Goal: Task Accomplishment & Management: Use online tool/utility

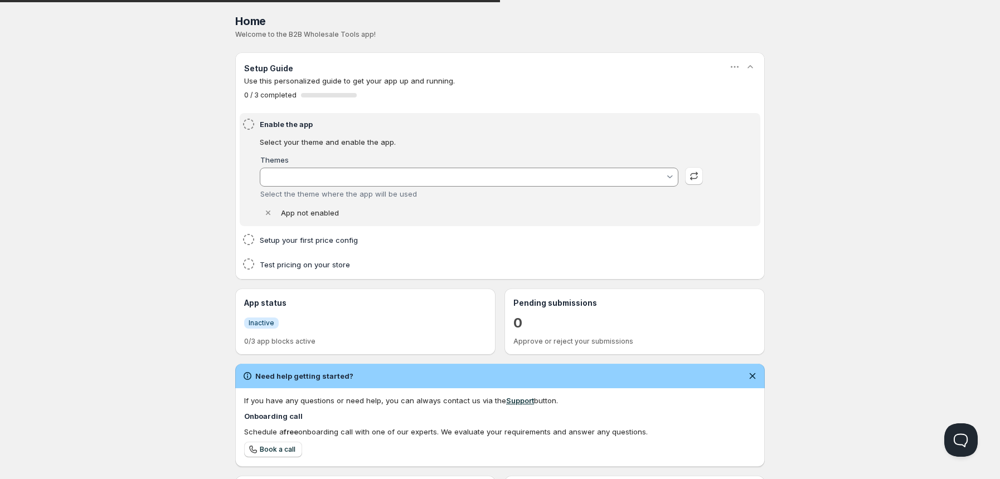
type input "Copy of Copy of Updated copy of Updated copy of..."
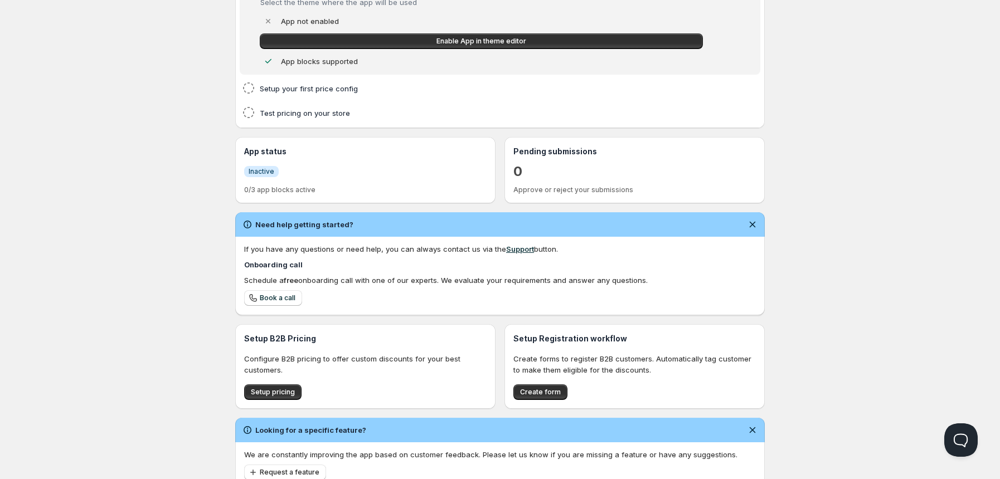
scroll to position [232, 0]
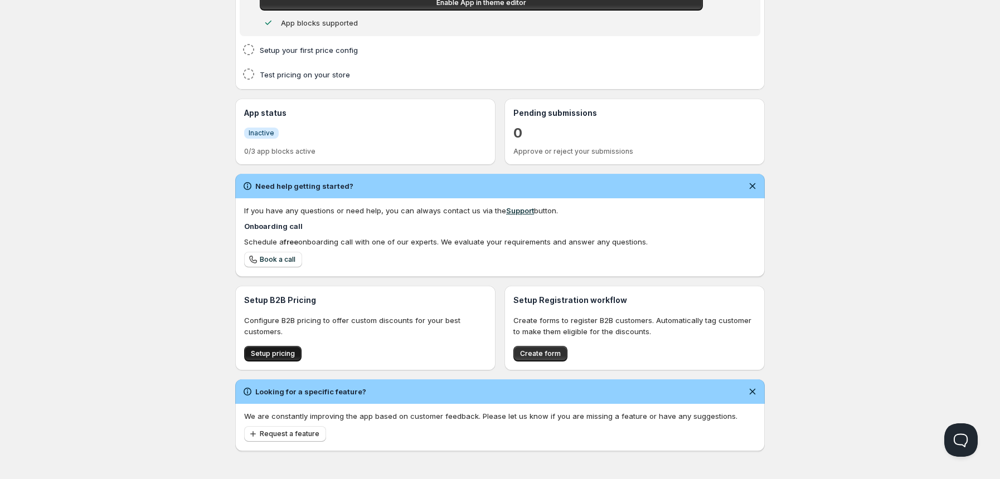
click at [286, 355] on span "Setup pricing" at bounding box center [273, 354] width 44 height 9
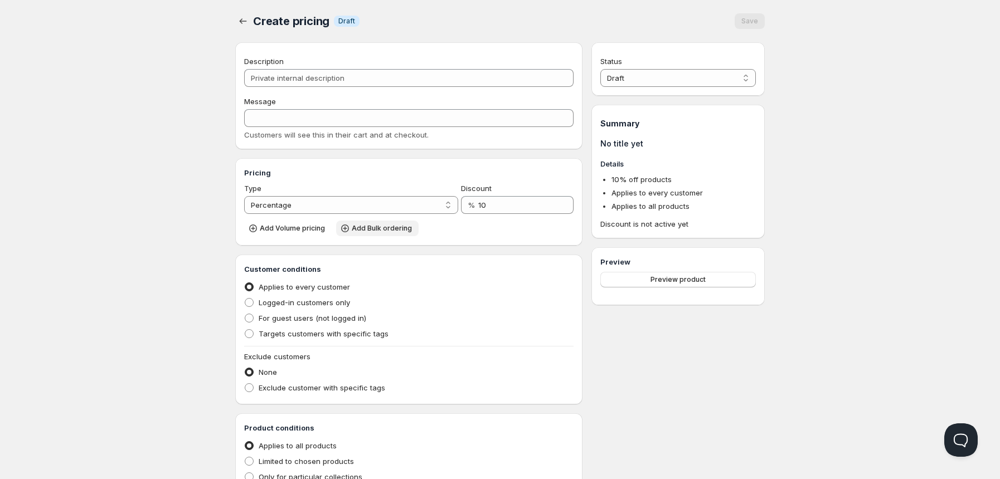
click at [395, 235] on button "Add Bulk ordering" at bounding box center [377, 229] width 83 height 16
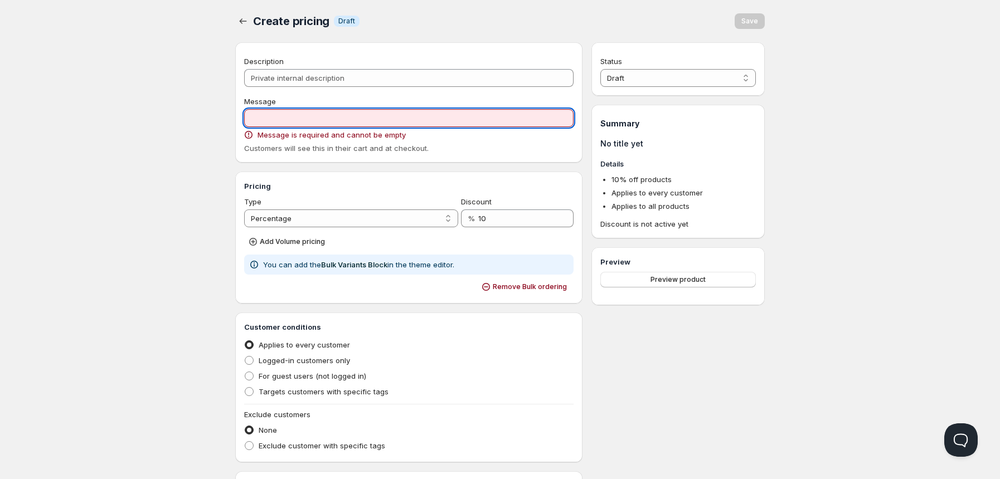
click at [297, 120] on input "Message" at bounding box center [408, 118] width 329 height 18
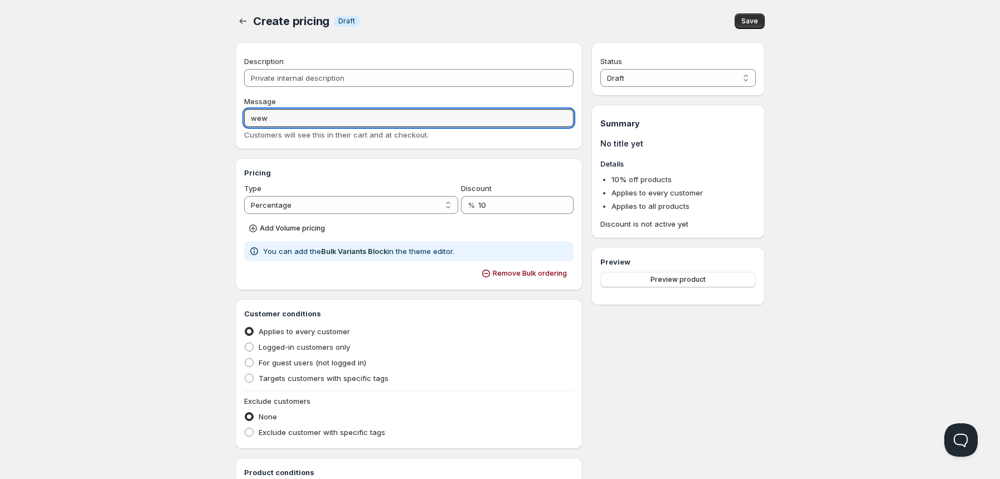
type input "wew"
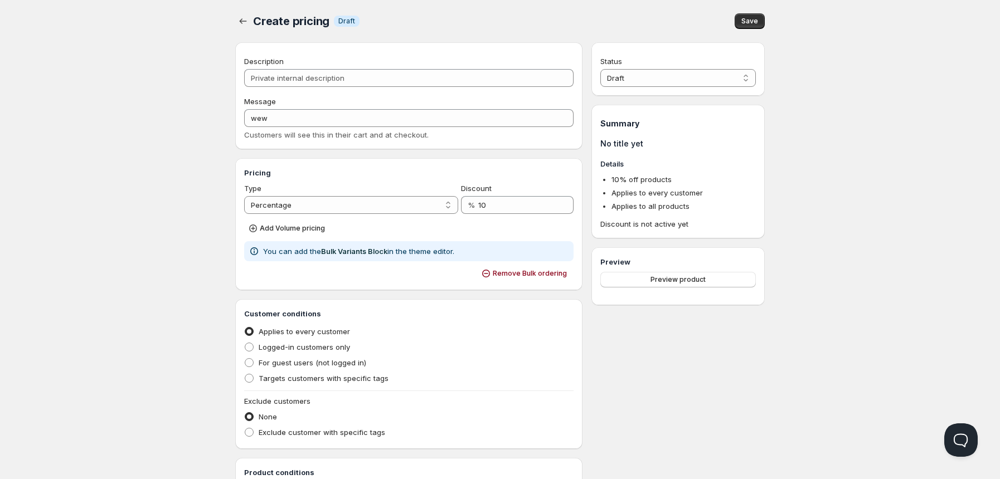
click at [352, 269] on div "Remove Bulk ordering" at bounding box center [408, 274] width 329 height 16
click at [302, 230] on span "Add Volume pricing" at bounding box center [292, 228] width 65 height 9
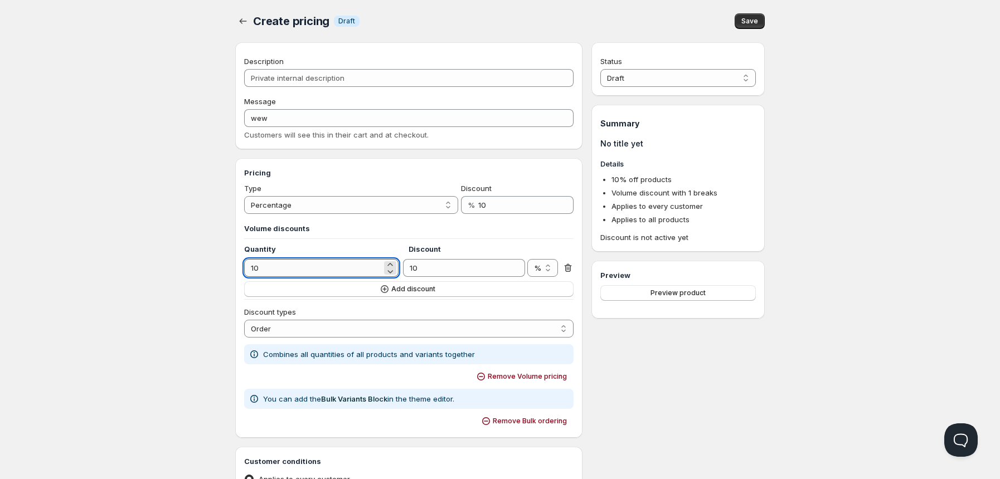
click at [308, 270] on input "10" at bounding box center [313, 268] width 138 height 18
click at [299, 333] on select "Order Product Variant Item" at bounding box center [408, 329] width 329 height 18
click at [244, 320] on select "Order Product Variant Item" at bounding box center [408, 329] width 329 height 18
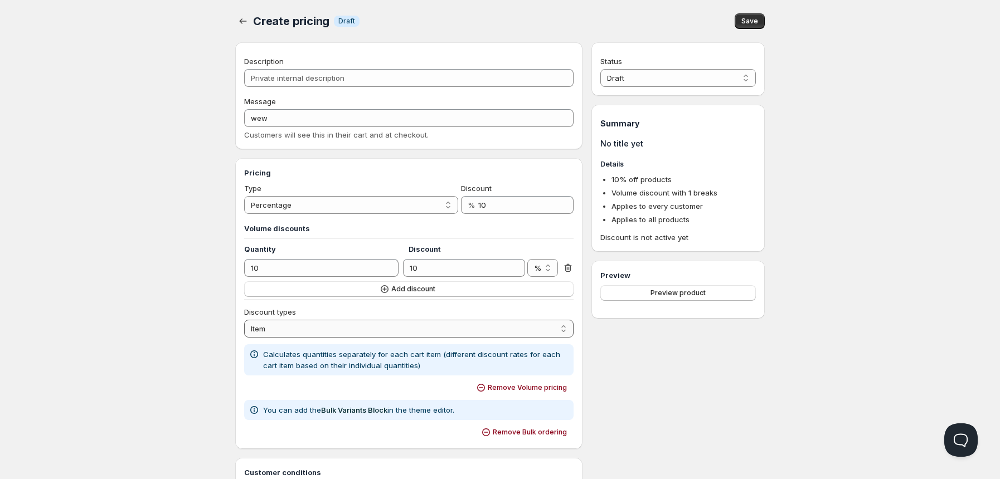
click at [299, 325] on select "Order Product Variant Item" at bounding box center [408, 329] width 329 height 18
select select "1"
click at [244, 320] on select "Order Product Variant Item" at bounding box center [408, 329] width 329 height 18
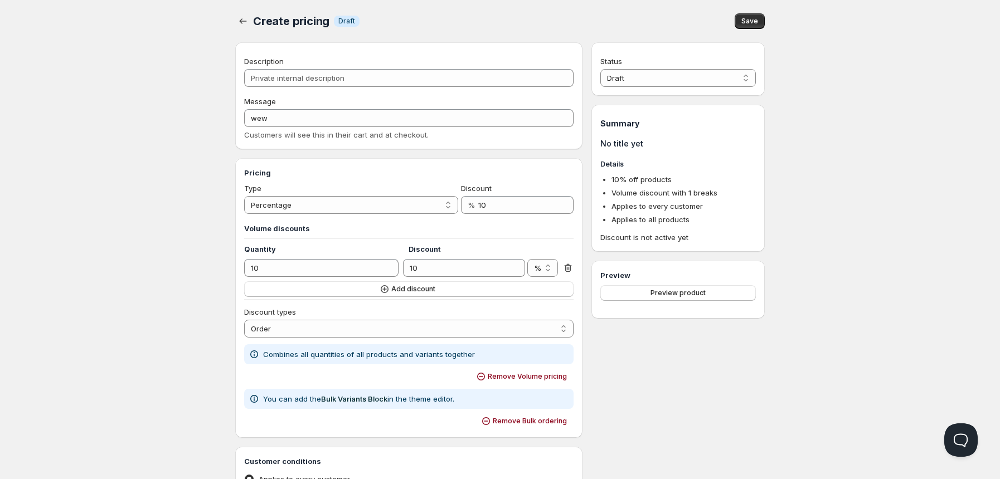
click at [299, 225] on h3 "Volume discounts" at bounding box center [408, 228] width 329 height 11
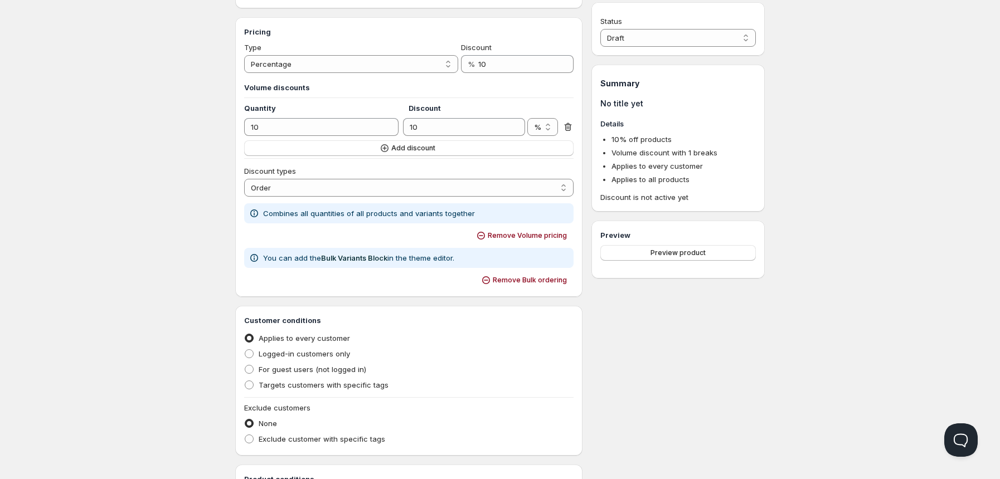
scroll to position [148, 0]
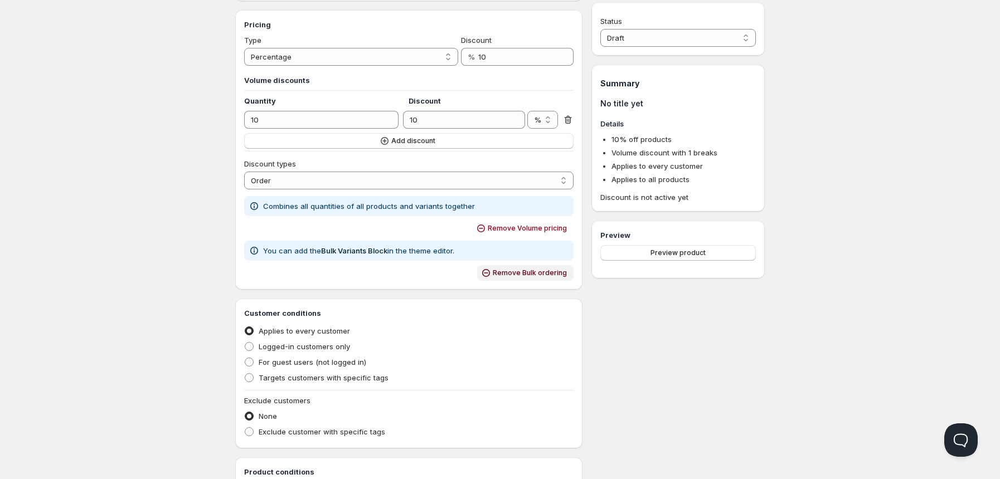
click at [510, 272] on span "Remove Bulk ordering" at bounding box center [530, 273] width 74 height 9
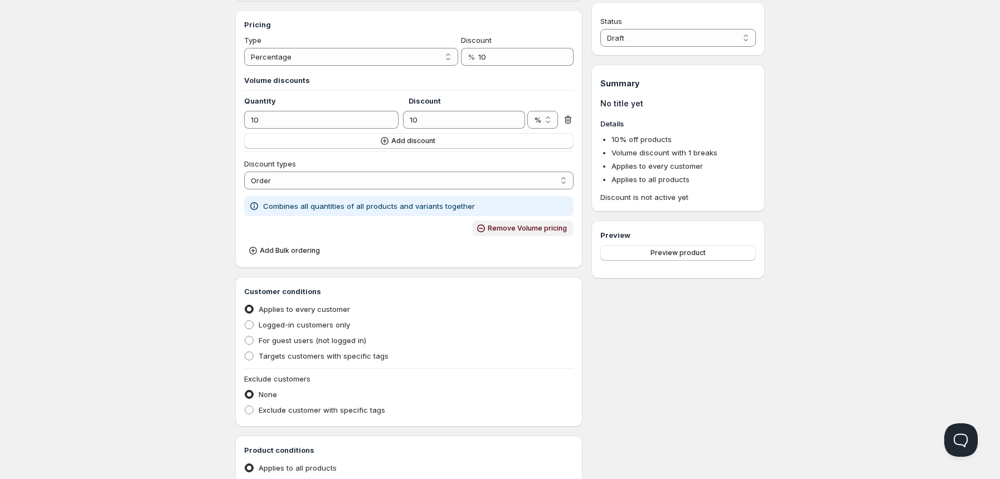
click at [513, 231] on span "Remove Volume pricing" at bounding box center [527, 228] width 79 height 9
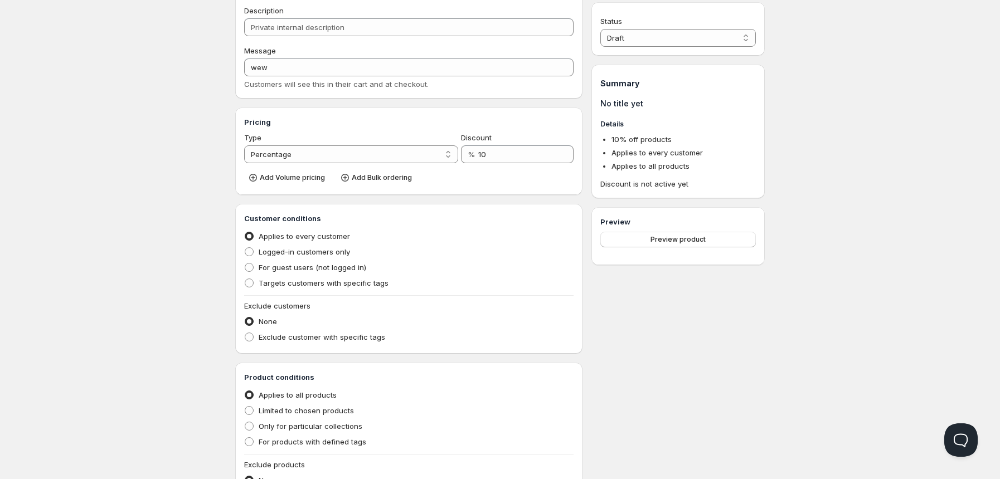
scroll to position [0, 0]
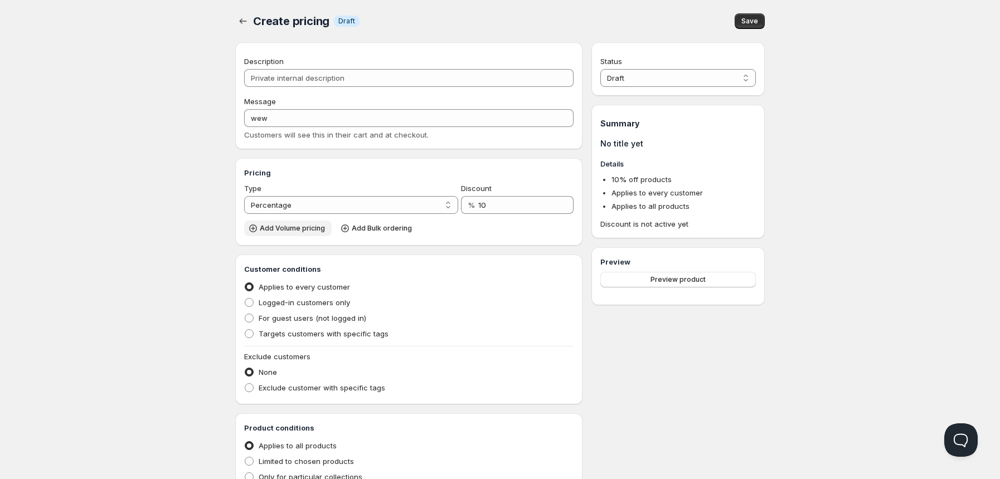
click at [291, 232] on span "Add Volume pricing" at bounding box center [292, 228] width 65 height 9
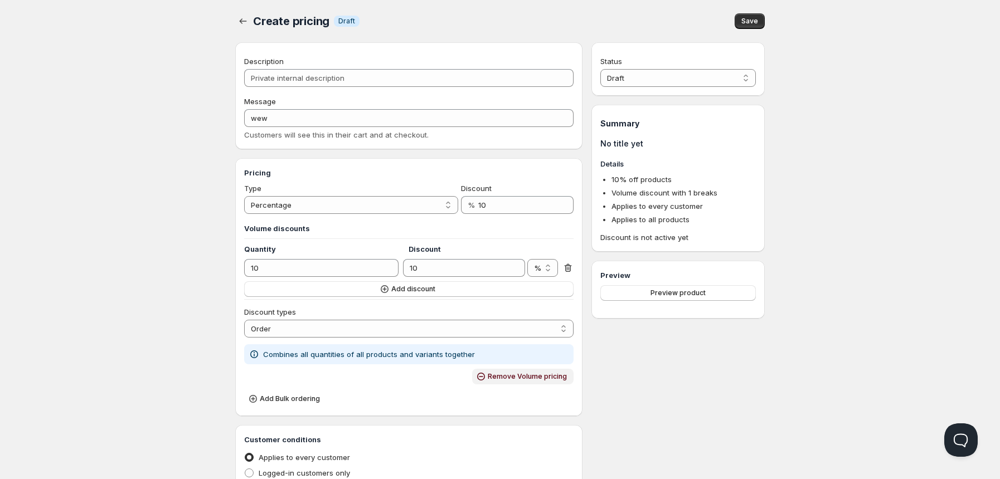
click at [537, 378] on span "Remove Volume pricing" at bounding box center [527, 376] width 79 height 9
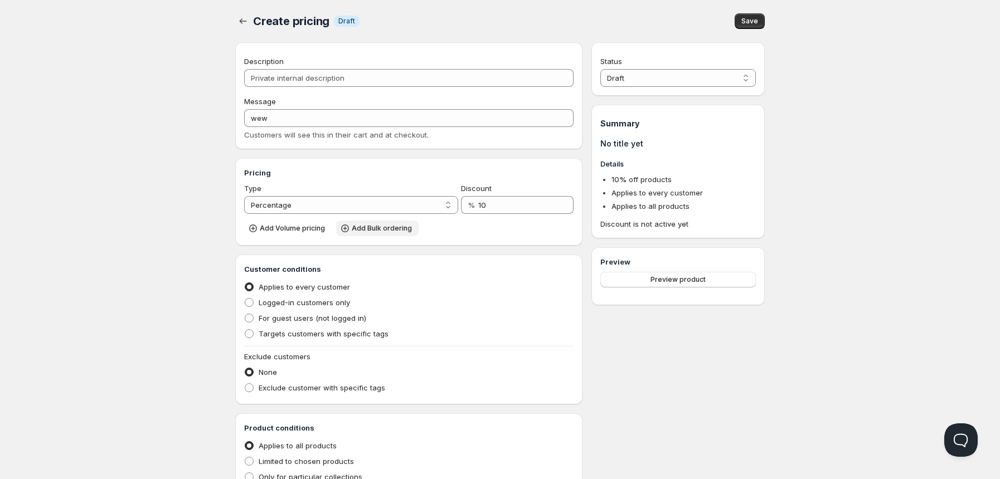
click at [363, 226] on span "Add Bulk ordering" at bounding box center [382, 228] width 60 height 9
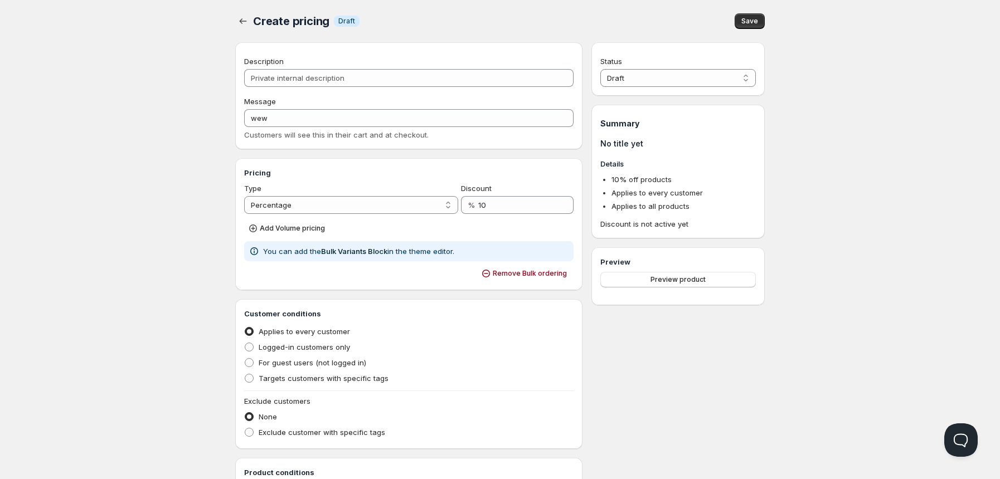
drag, startPoint x: 501, startPoint y: 279, endPoint x: 473, endPoint y: 277, distance: 27.9
click at [501, 279] on button "Remove Bulk ordering" at bounding box center [525, 274] width 96 height 16
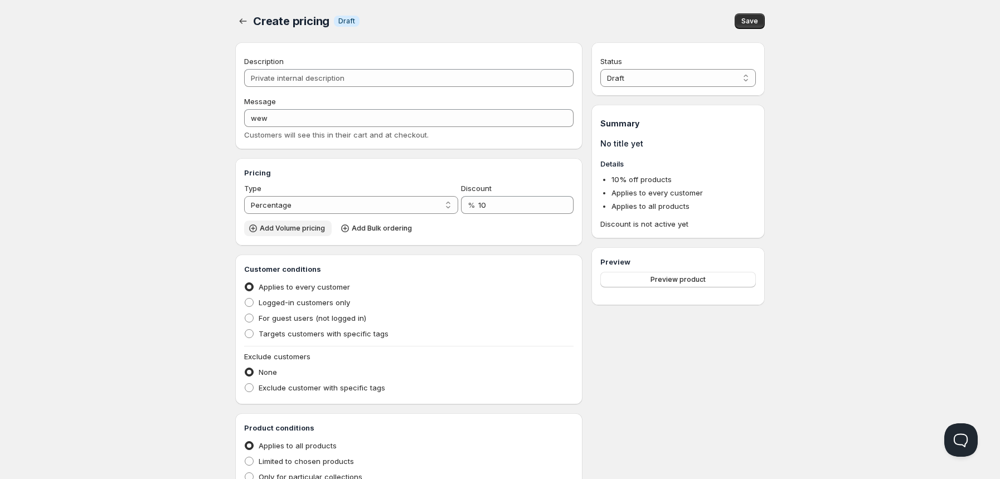
click at [291, 226] on span "Add Volume pricing" at bounding box center [292, 228] width 65 height 9
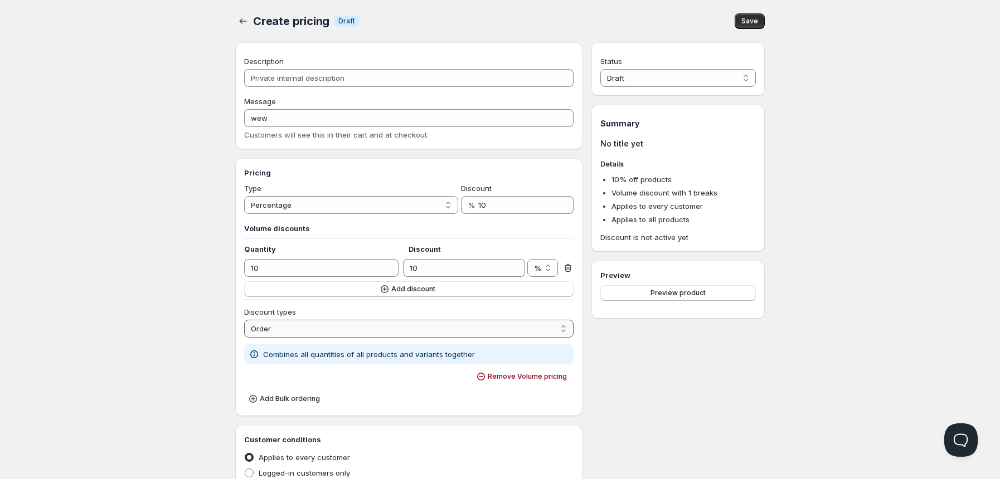
click at [293, 326] on select "Order Product Variant Item" at bounding box center [408, 329] width 329 height 18
click at [295, 264] on input "10" at bounding box center [313, 268] width 138 height 18
click at [432, 289] on span "Add discount" at bounding box center [413, 289] width 44 height 9
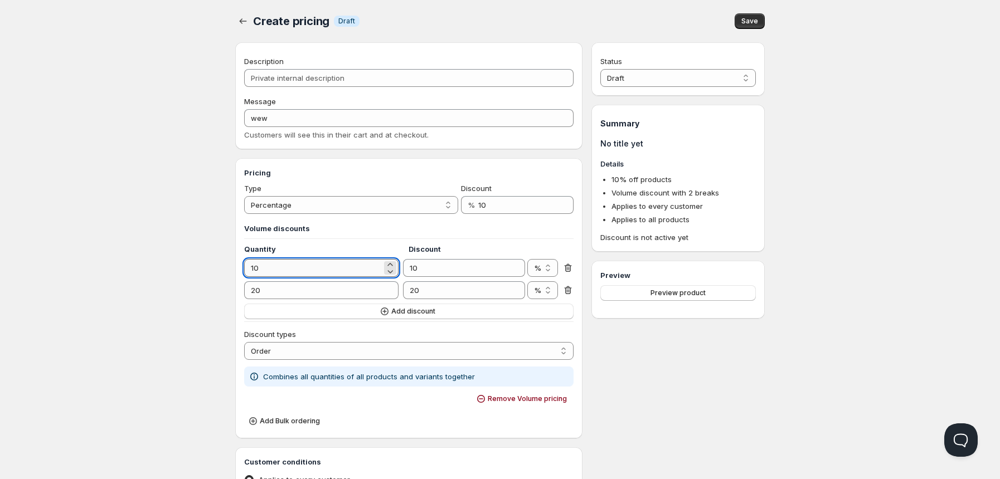
click at [321, 263] on input "10" at bounding box center [313, 268] width 138 height 18
click at [311, 230] on h3 "Volume discounts" at bounding box center [408, 228] width 329 height 11
click at [284, 227] on h3 "Volume discounts" at bounding box center [408, 228] width 329 height 11
click at [499, 400] on span "Remove Volume pricing" at bounding box center [527, 399] width 79 height 9
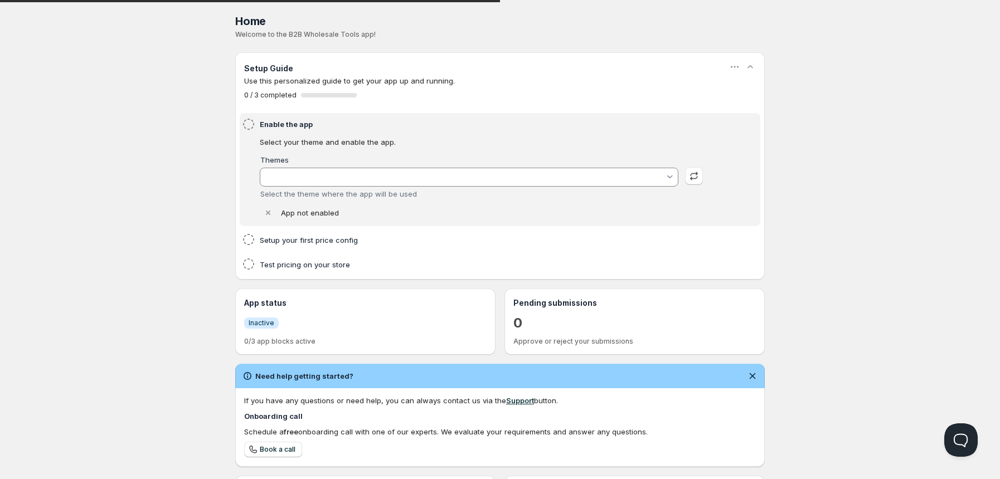
type input "Copy of Copy of Updated copy of Updated copy of..."
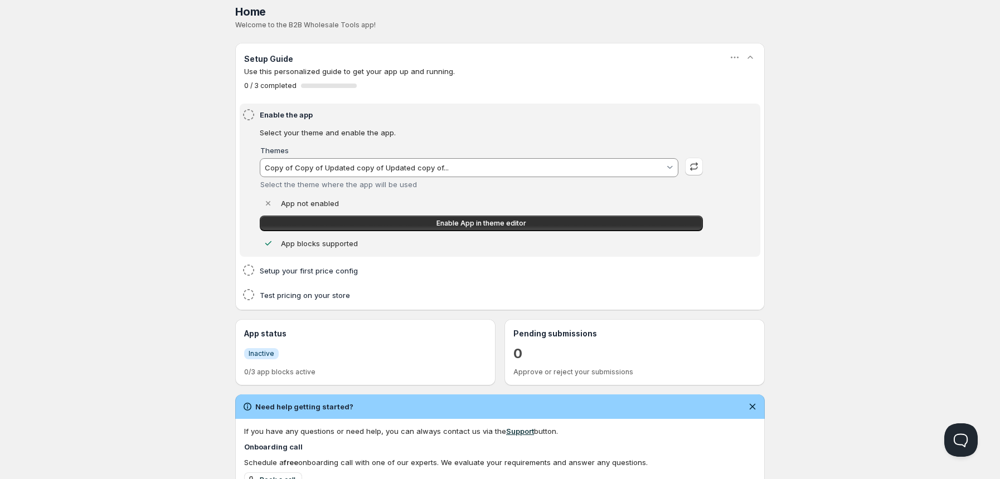
scroll to position [9, 0]
